Goal: Check status: Check status

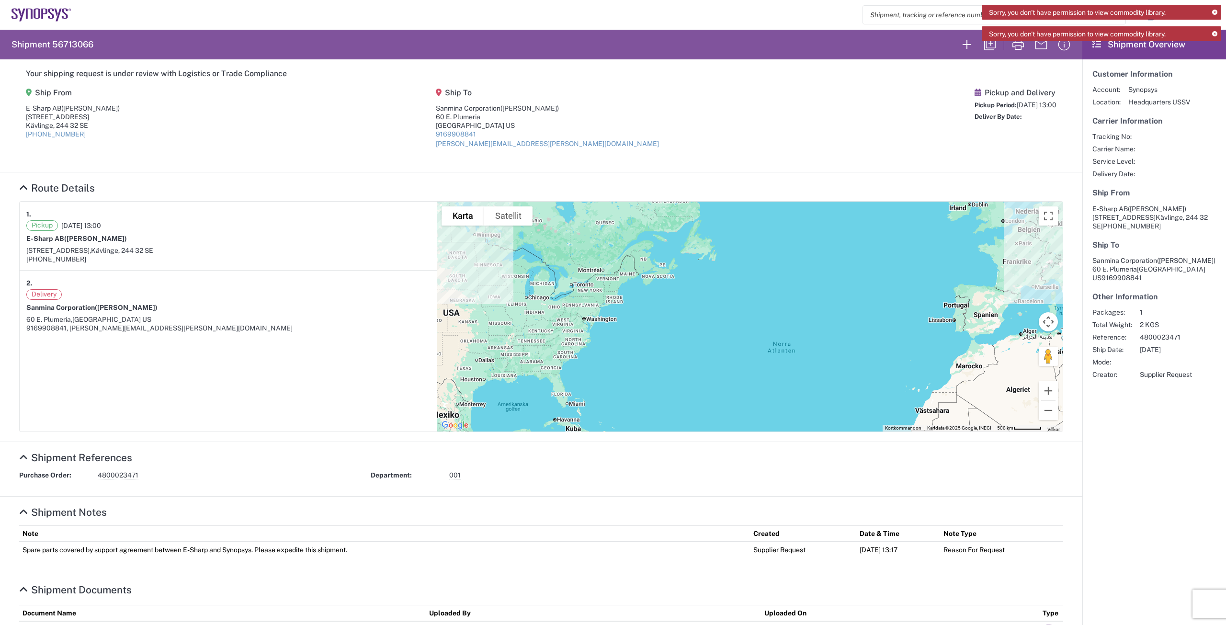
click at [1216, 34] on icon at bounding box center [1214, 34] width 5 height 5
click at [1214, 11] on icon at bounding box center [1214, 12] width 5 height 5
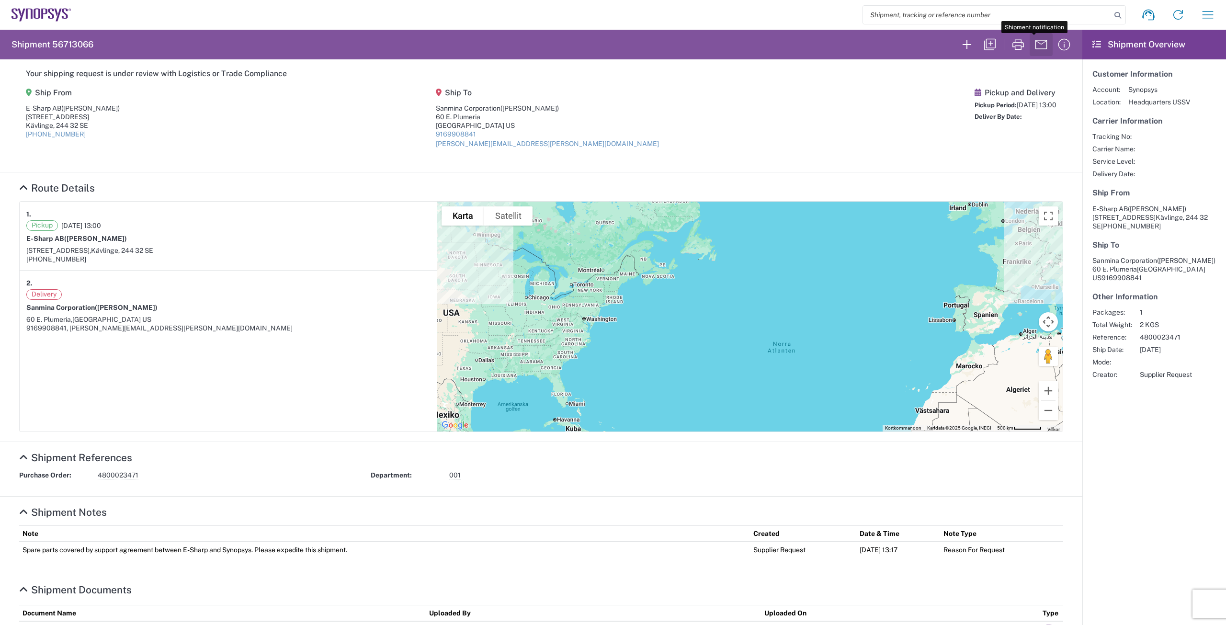
click at [1034, 43] on icon "button" at bounding box center [1041, 44] width 15 height 15
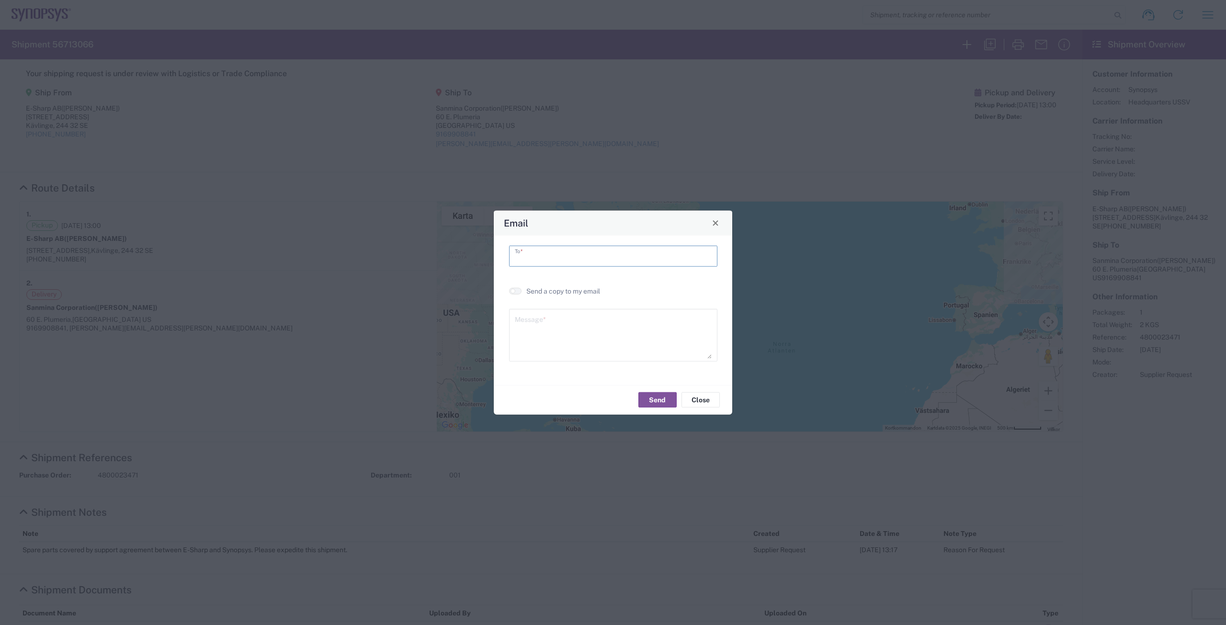
click at [610, 254] on input "text" at bounding box center [613, 255] width 197 height 17
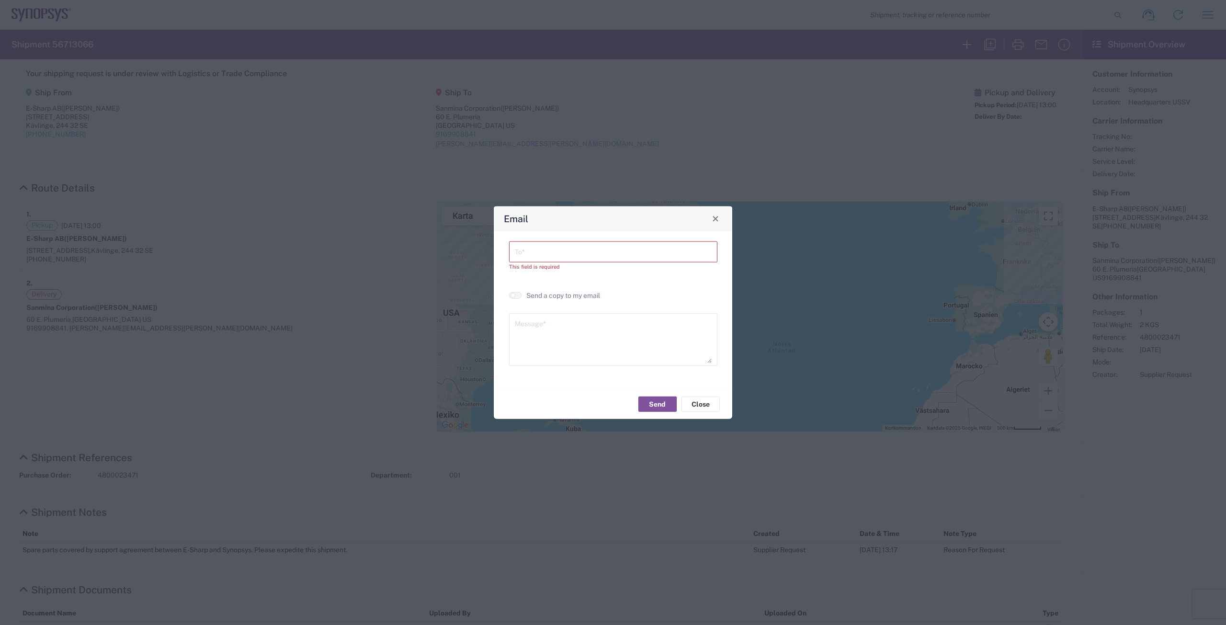
drag, startPoint x: 721, startPoint y: 226, endPoint x: 728, endPoint y: 217, distance: 11.0
click at [721, 226] on div "Email" at bounding box center [613, 218] width 239 height 25
click at [719, 218] on button "Close" at bounding box center [715, 218] width 13 height 13
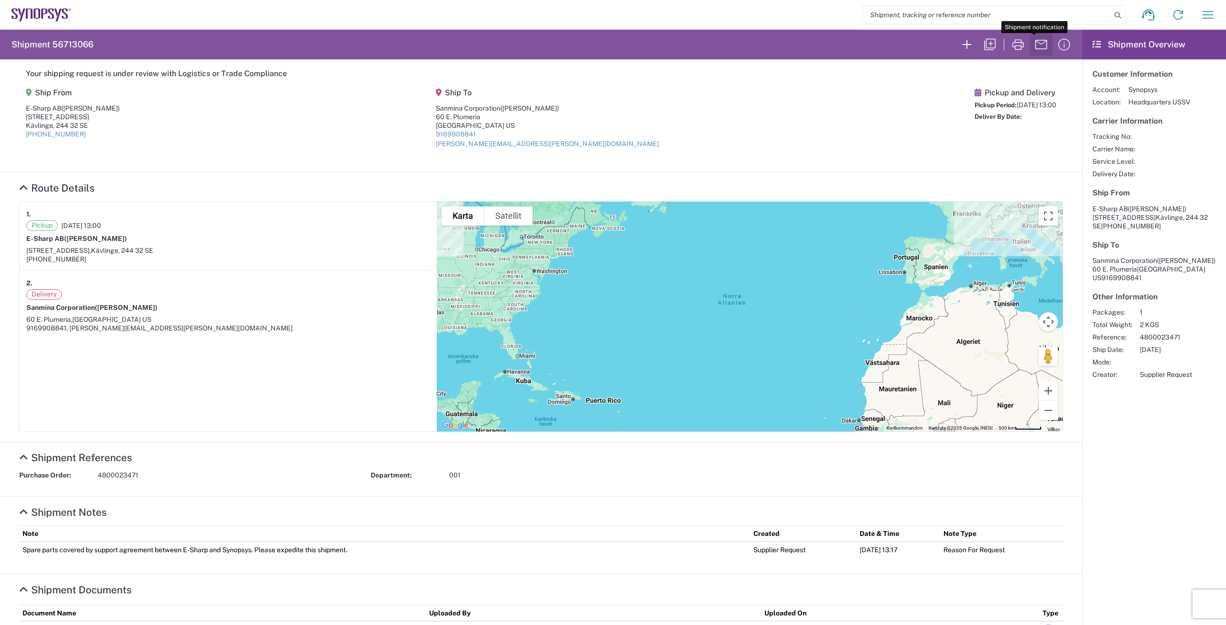
click at [1034, 45] on icon "button" at bounding box center [1041, 44] width 15 height 15
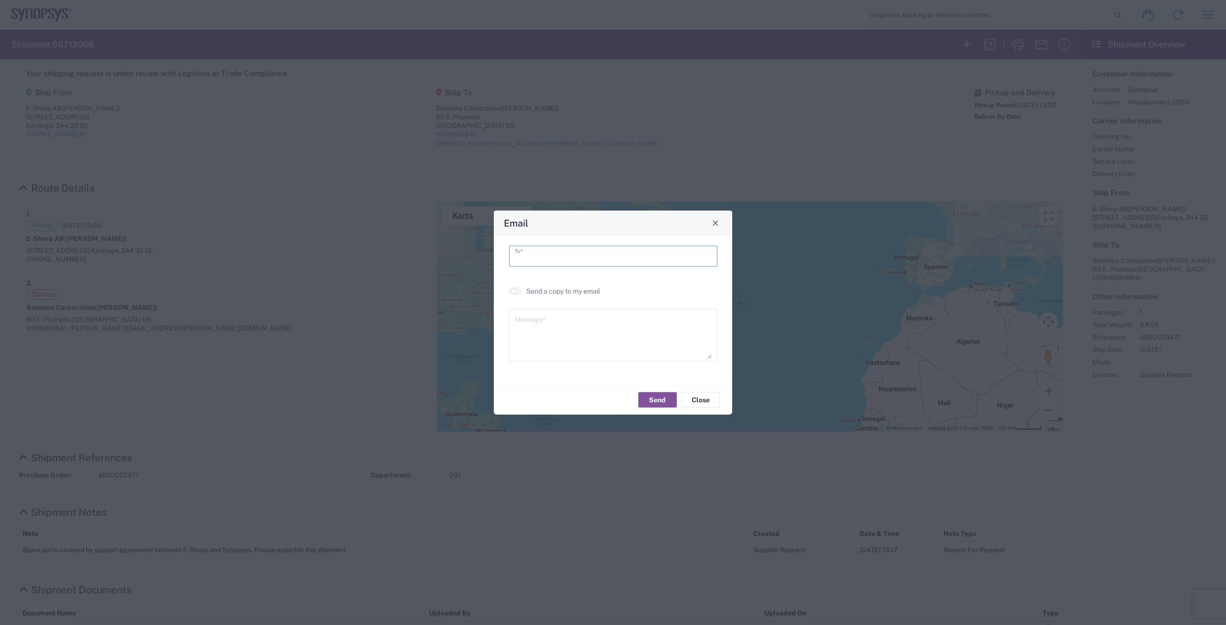
click at [583, 262] on input "text" at bounding box center [613, 255] width 197 height 17
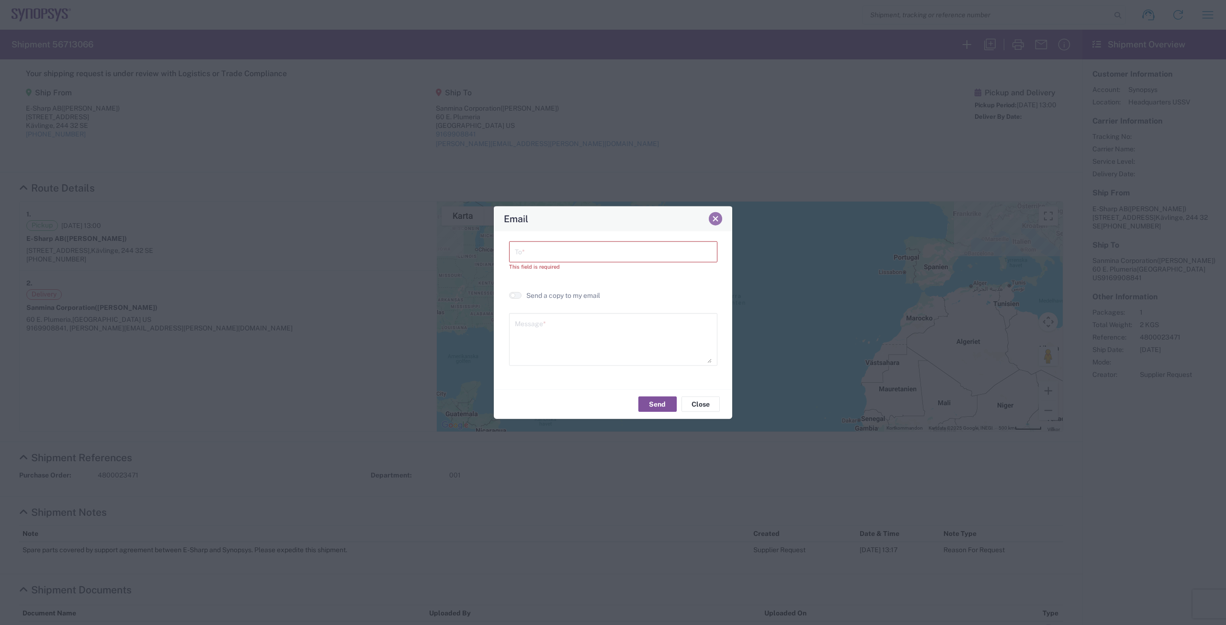
click at [713, 225] on div "Email" at bounding box center [613, 218] width 239 height 25
click at [720, 218] on button "Close" at bounding box center [715, 218] width 13 height 13
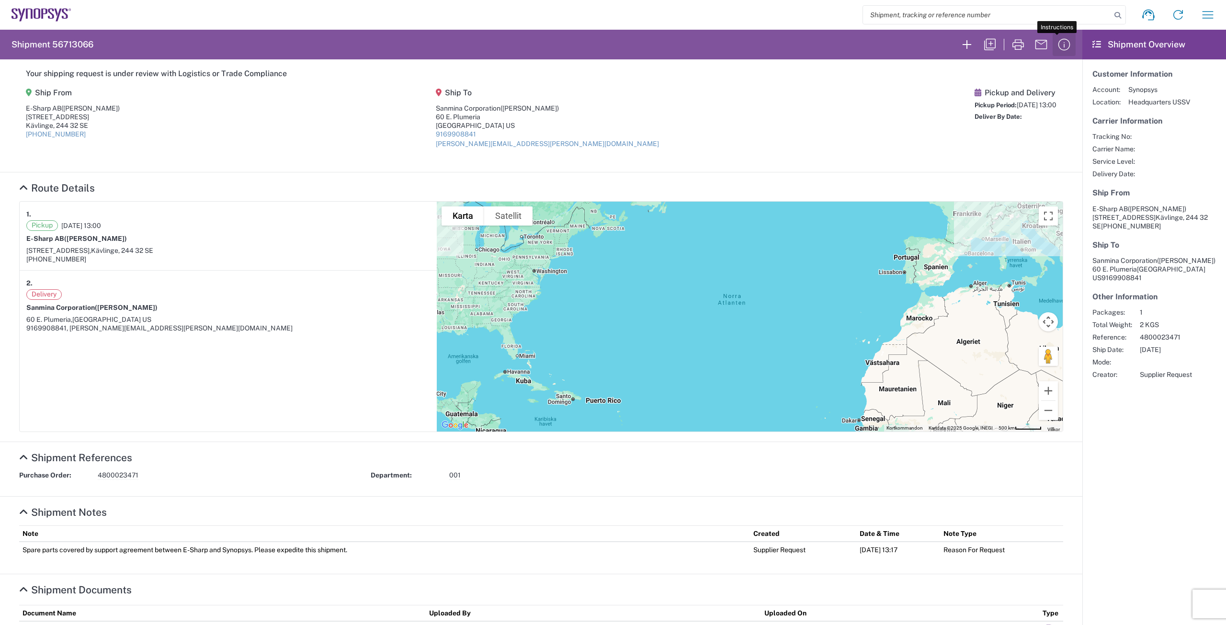
click at [1057, 39] on icon "button" at bounding box center [1064, 44] width 15 height 15
click at [1141, 13] on icon at bounding box center [1148, 14] width 15 height 15
click at [1201, 13] on icon "button" at bounding box center [1207, 14] width 15 height 15
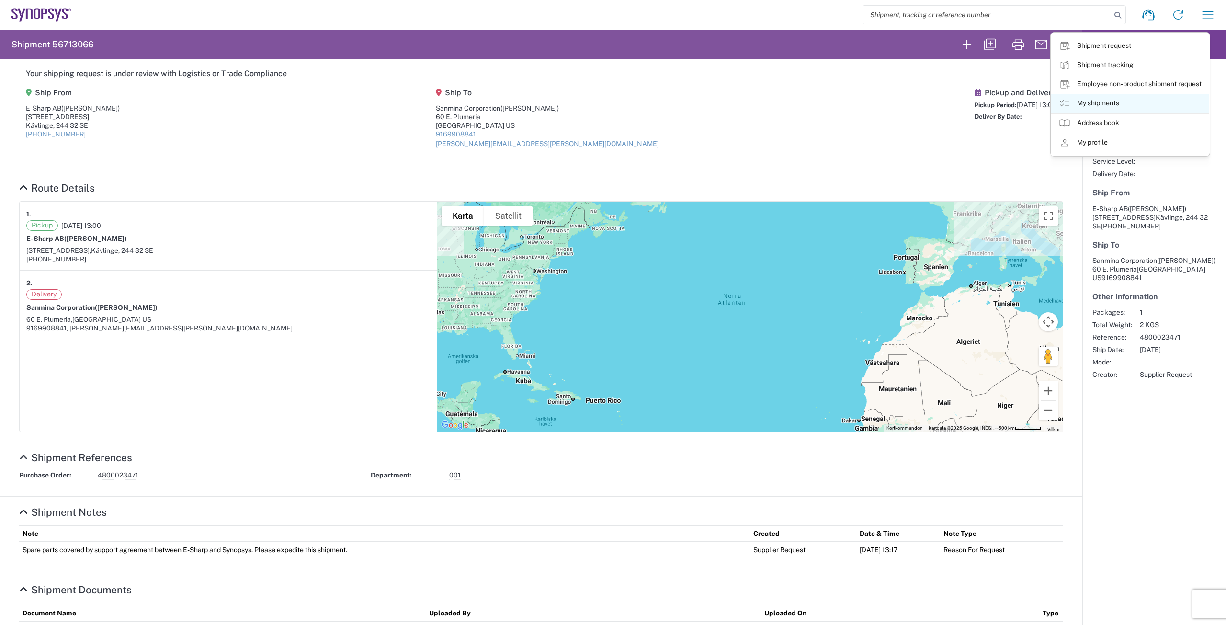
click at [1127, 102] on link "My shipments" at bounding box center [1131, 103] width 158 height 19
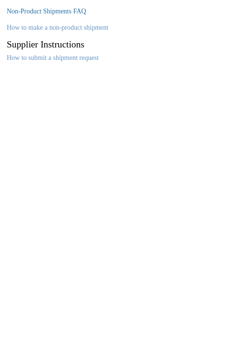
click at [64, 11] on link "Non-Product Shipments FAQ" at bounding box center [46, 11] width 79 height 7
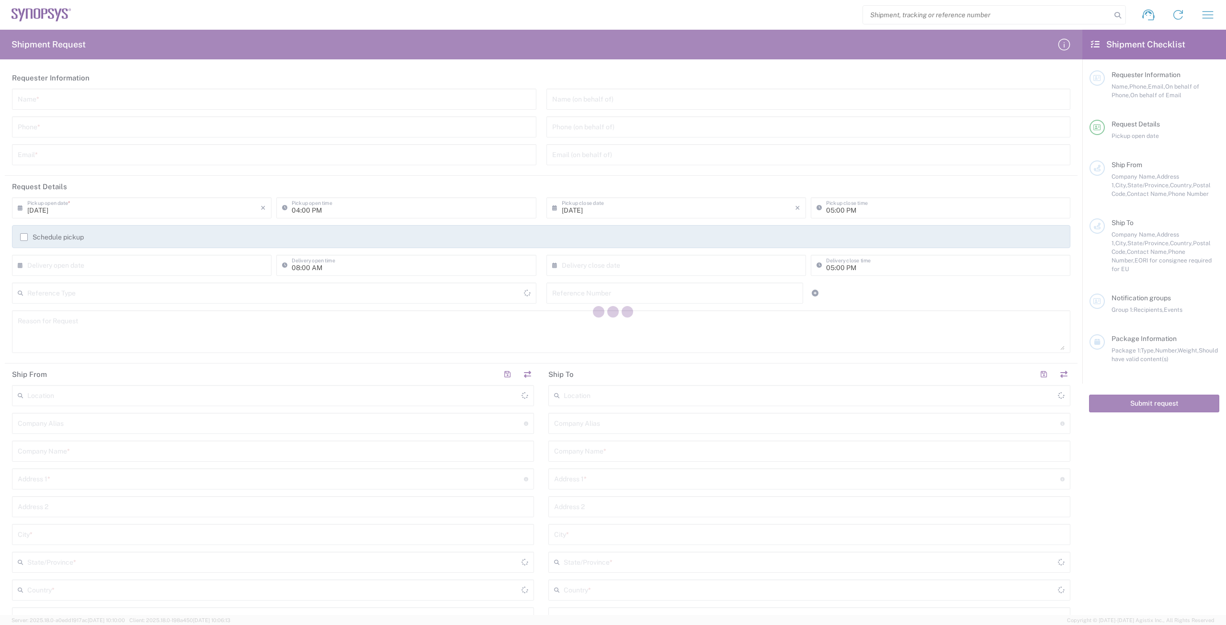
click at [1197, 32] on div at bounding box center [613, 312] width 1226 height 625
type input "United States"
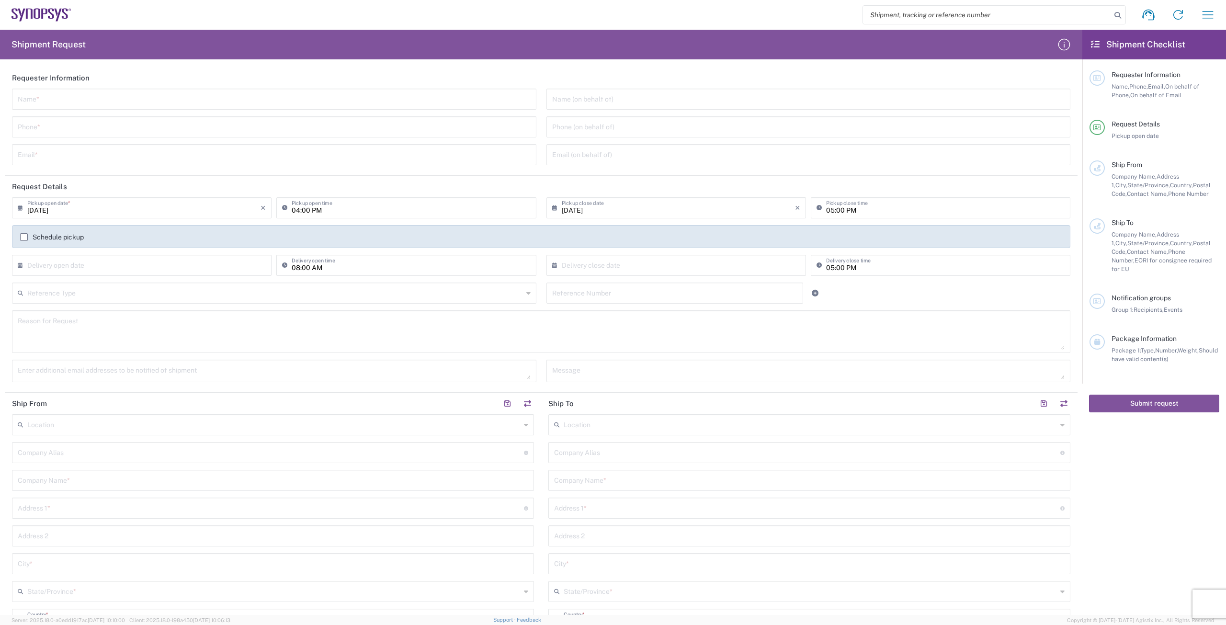
click at [916, 13] on input "search" at bounding box center [987, 15] width 248 height 18
paste input "56713066"
type input "56713066"
click at [1119, 16] on icon at bounding box center [1117, 15] width 13 height 13
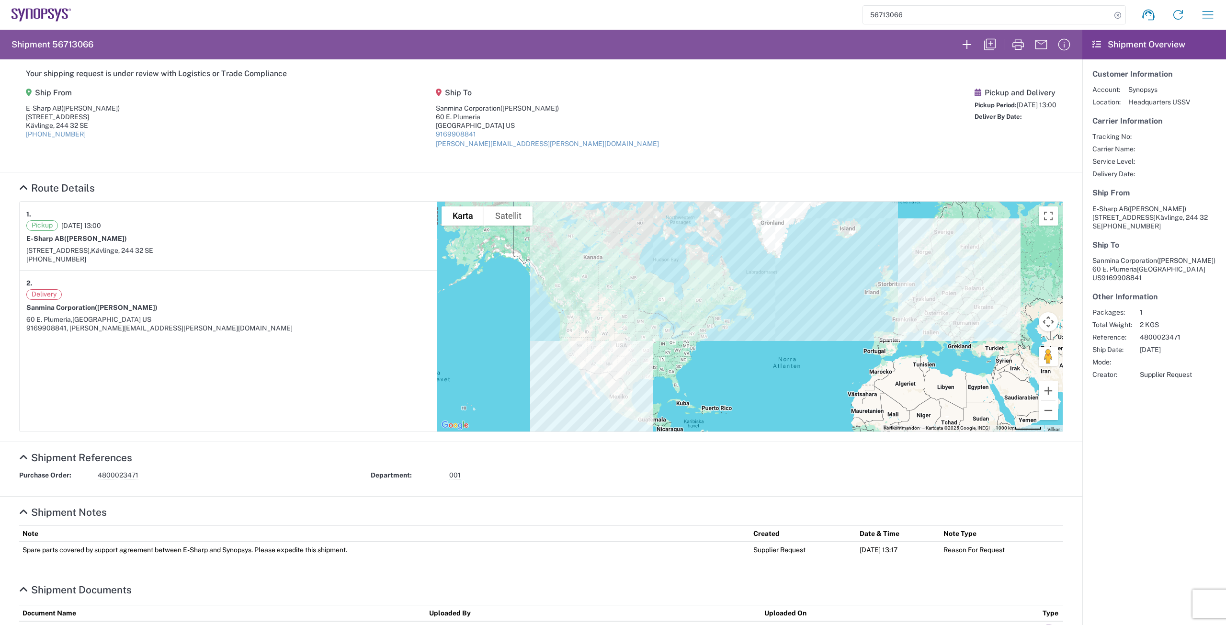
click at [23, 191] on icon at bounding box center [23, 188] width 9 height 10
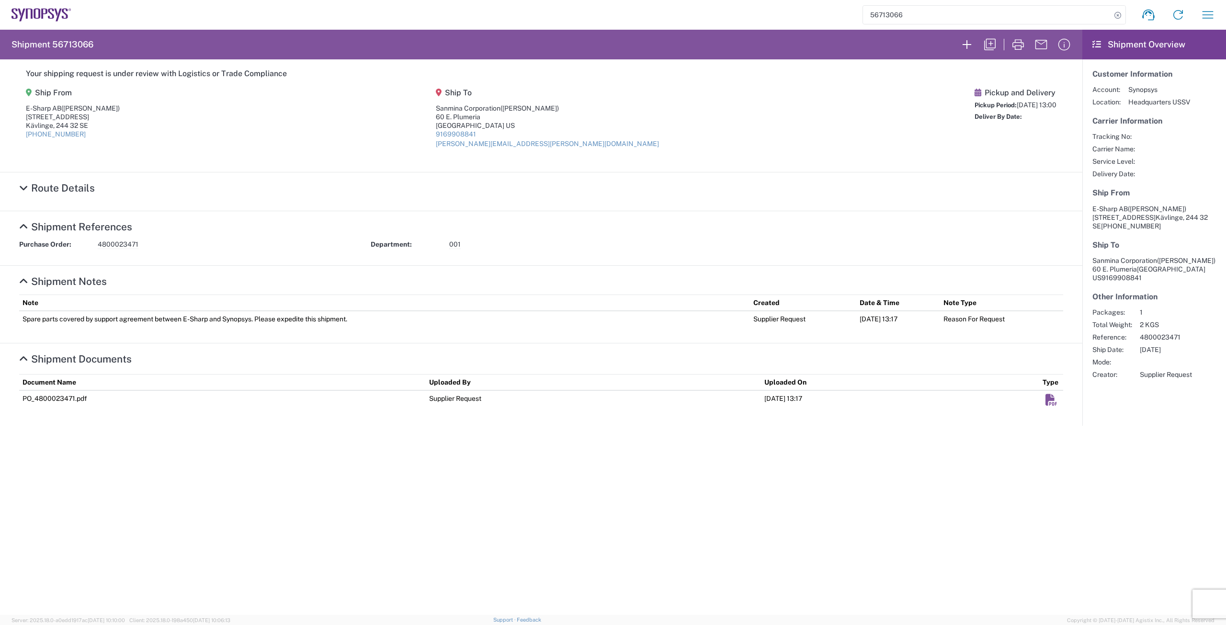
click at [23, 191] on icon at bounding box center [23, 188] width 9 height 10
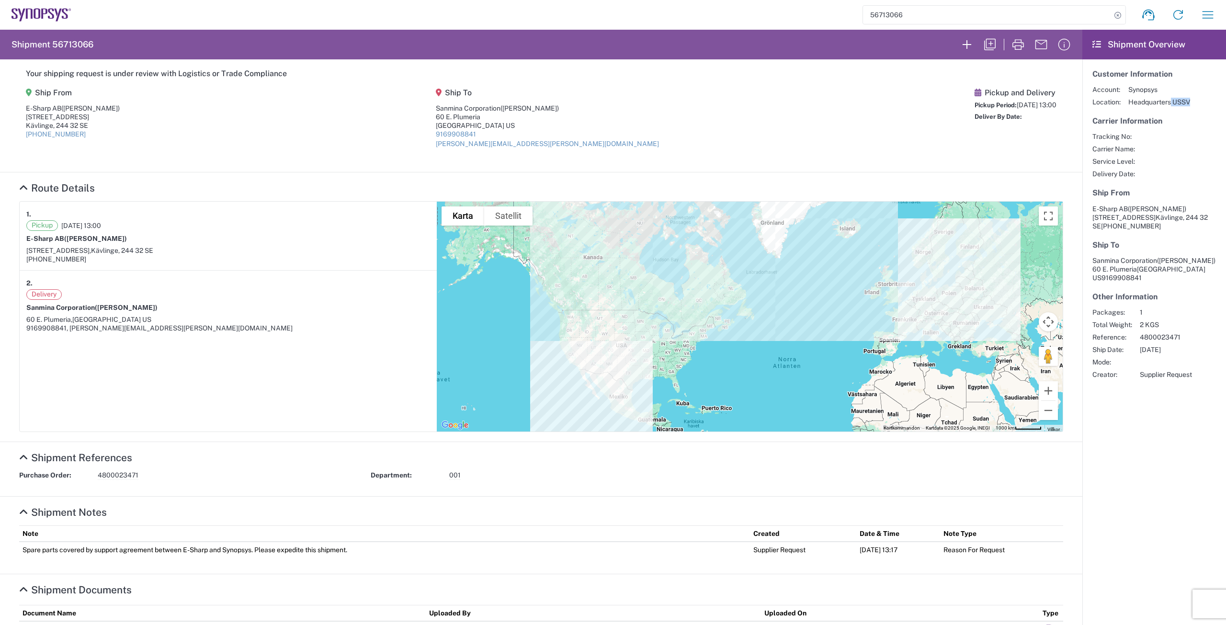
drag, startPoint x: 1188, startPoint y: 103, endPoint x: 1164, endPoint y: 101, distance: 24.1
click at [1164, 101] on div "Account: Synopsys Location: Headquarters USSV" at bounding box center [1155, 95] width 124 height 21
click at [1039, 128] on div "Pickup and Delivery Pickup Period: 09/05/2025 13:00 Deliver By Date:" at bounding box center [1016, 121] width 82 height 67
click at [1035, 42] on icon "button" at bounding box center [1041, 44] width 15 height 15
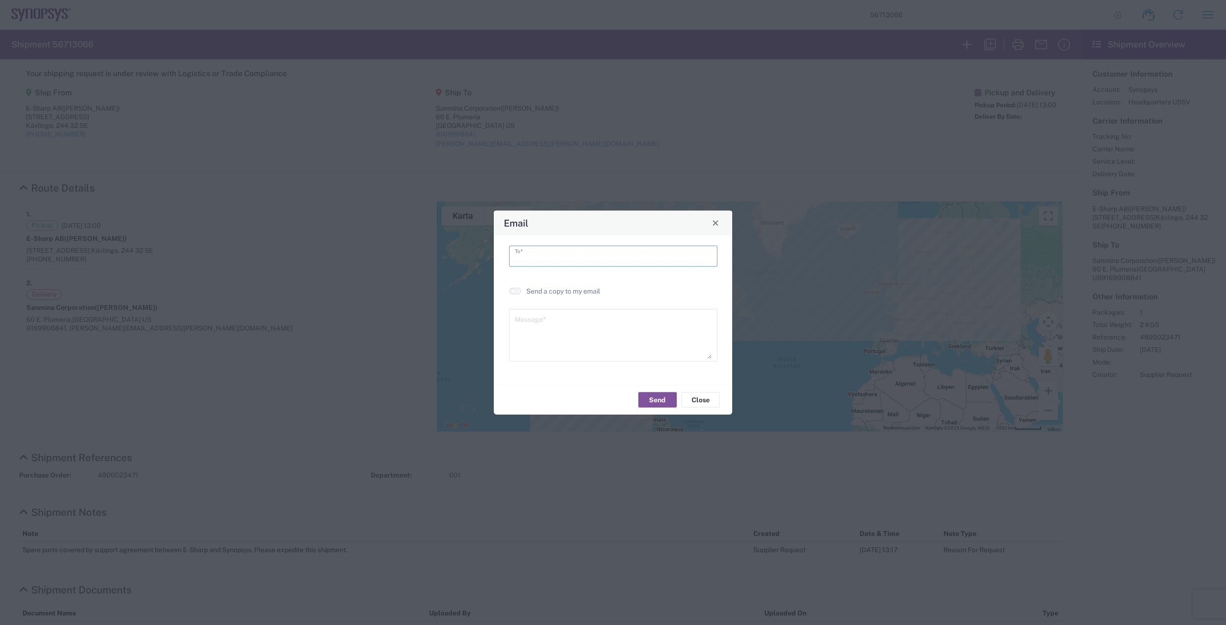
click at [637, 261] on input "text" at bounding box center [613, 255] width 197 height 17
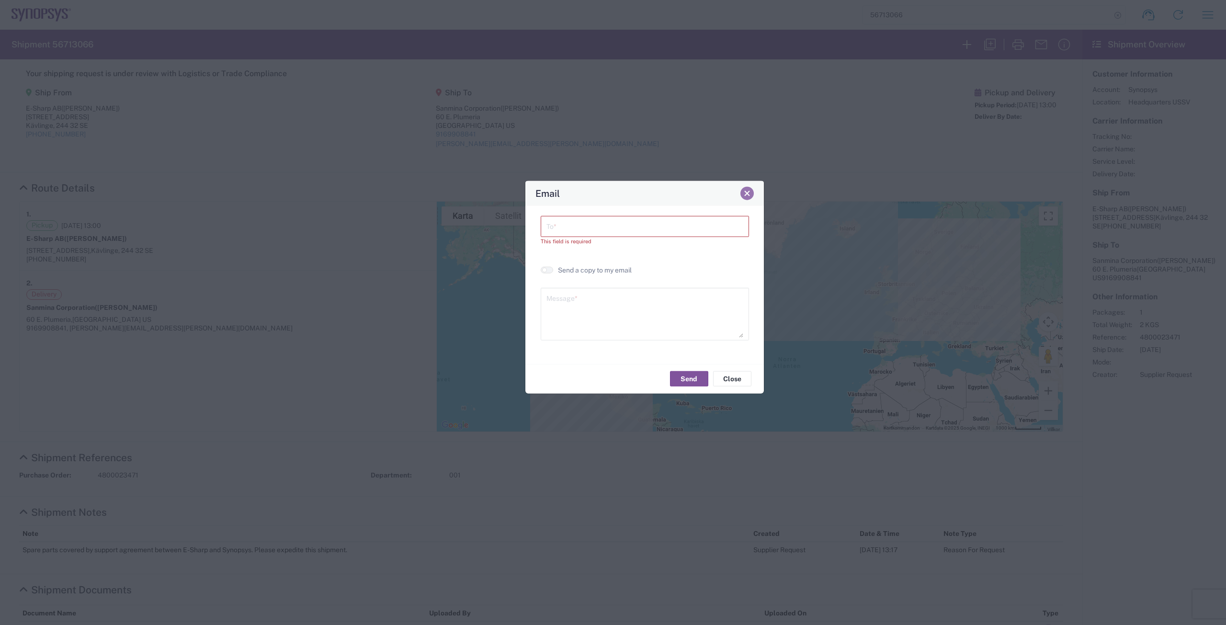
drag, startPoint x: 717, startPoint y: 224, endPoint x: 749, endPoint y: 198, distance: 40.5
click at [749, 198] on button "Close" at bounding box center [747, 192] width 13 height 13
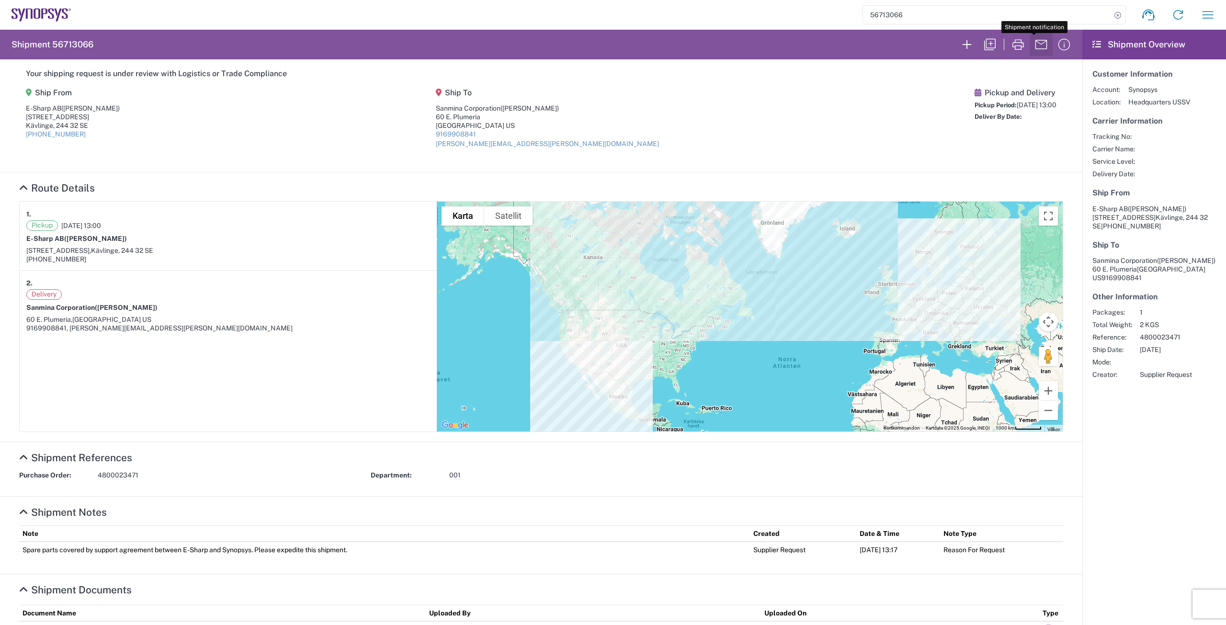
click at [1035, 44] on icon "button" at bounding box center [1041, 44] width 15 height 15
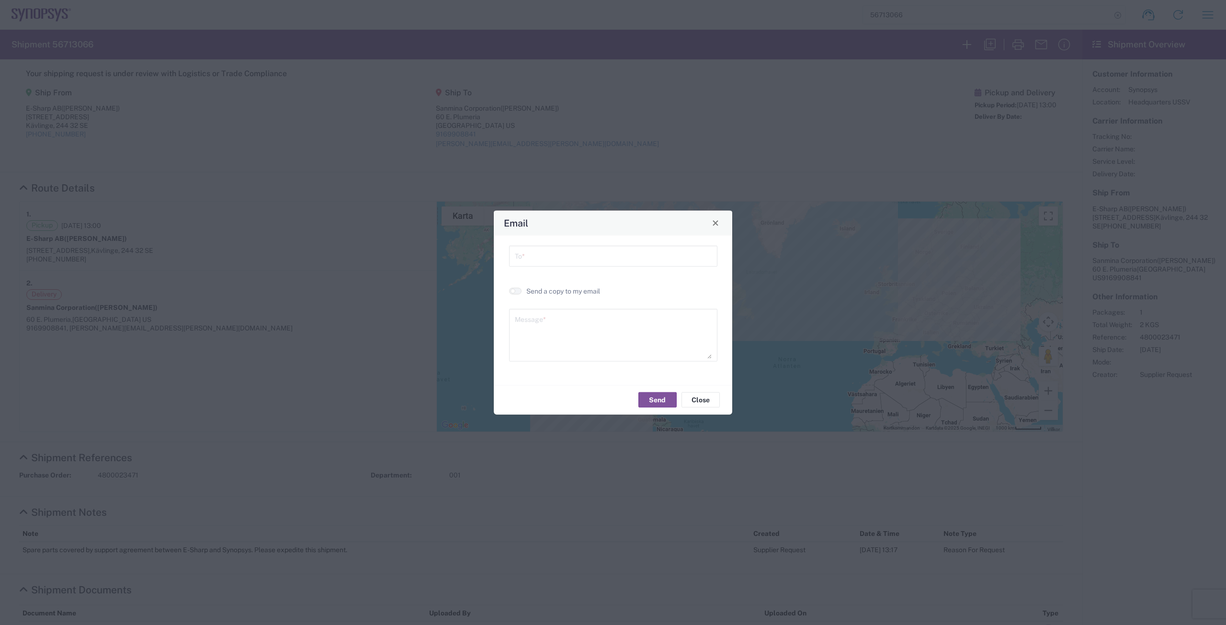
click at [725, 221] on div "Email" at bounding box center [613, 222] width 239 height 25
click at [717, 226] on span "Close" at bounding box center [715, 223] width 7 height 7
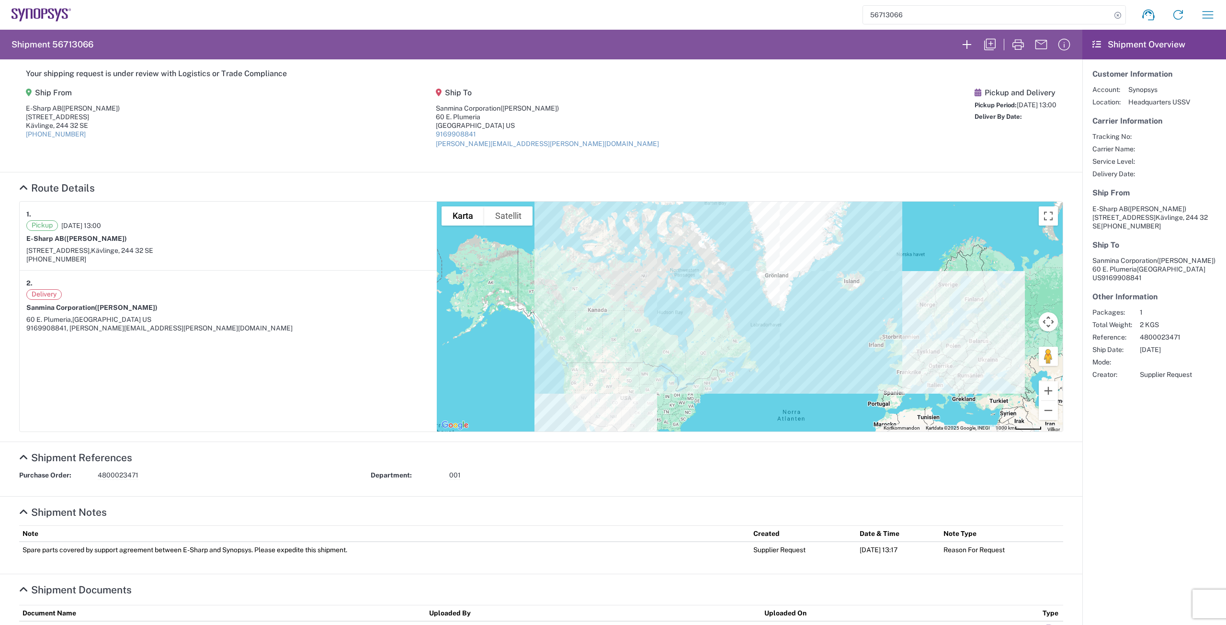
drag, startPoint x: 839, startPoint y: 246, endPoint x: 772, endPoint y: 253, distance: 67.5
click at [841, 286] on div at bounding box center [750, 317] width 626 height 230
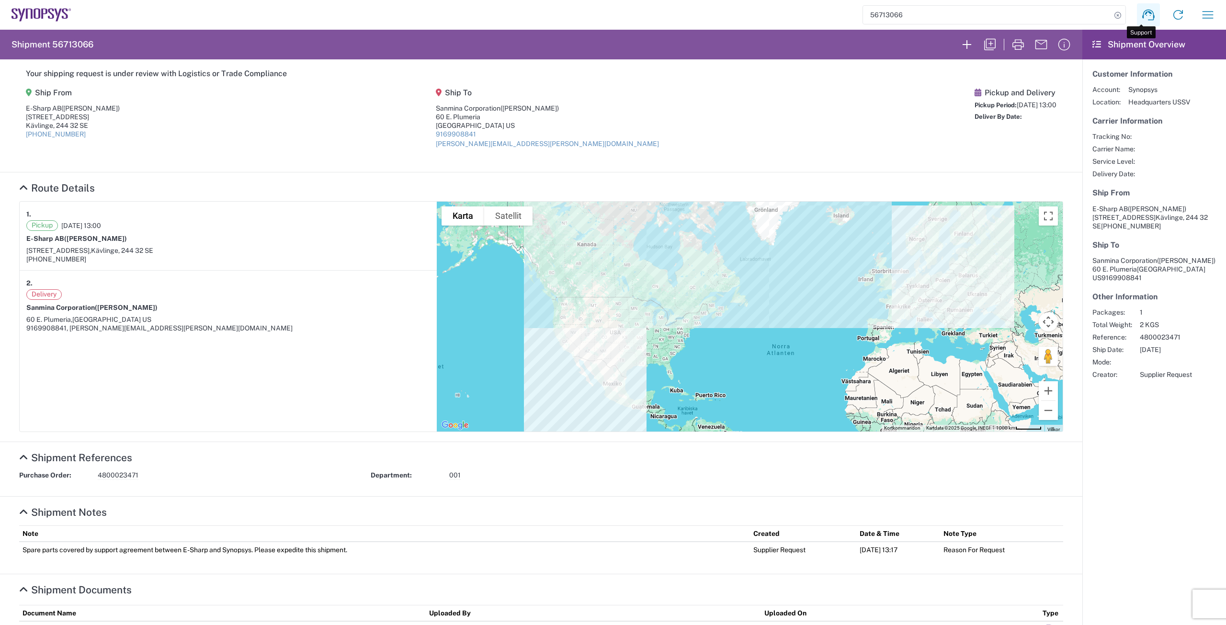
click at [1142, 11] on icon at bounding box center [1148, 14] width 15 height 15
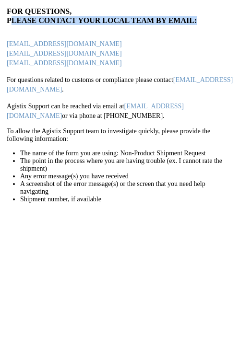
drag, startPoint x: 14, startPoint y: 20, endPoint x: 137, endPoint y: 27, distance: 123.3
click at [137, 27] on div "For questions, please contact your local team by email: [EMAIL_ADDRESS][DOMAIN_…" at bounding box center [120, 105] width 226 height 196
click at [157, 25] on div "For questions, please contact your local team by email: [EMAIL_ADDRESS][DOMAIN_…" at bounding box center [120, 105] width 226 height 196
